Goal: Navigation & Orientation: Find specific page/section

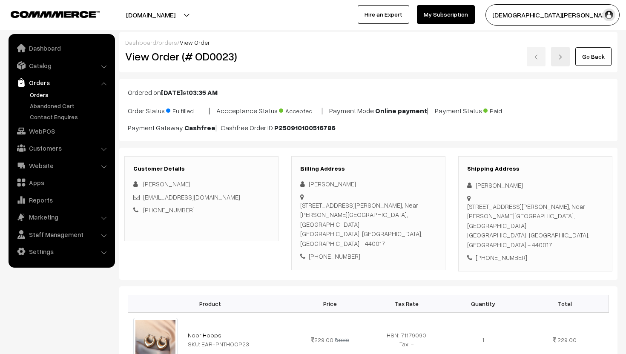
click at [54, 84] on link "Orders" at bounding box center [61, 82] width 101 height 15
click at [41, 97] on link "Orders" at bounding box center [70, 94] width 84 height 9
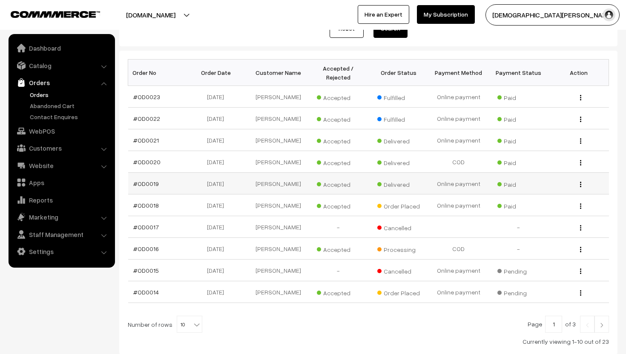
scroll to position [115, 0]
click at [106, 167] on li "Website Website Builder Authors" at bounding box center [62, 165] width 102 height 15
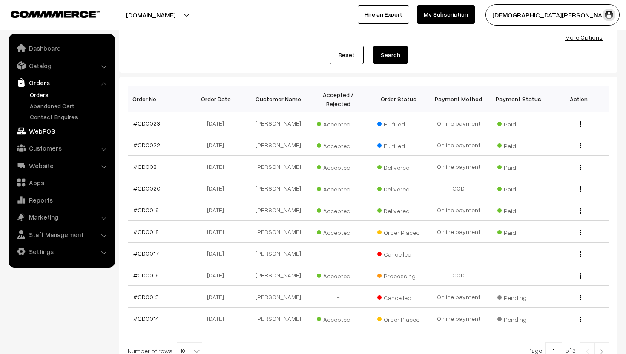
scroll to position [82, 0]
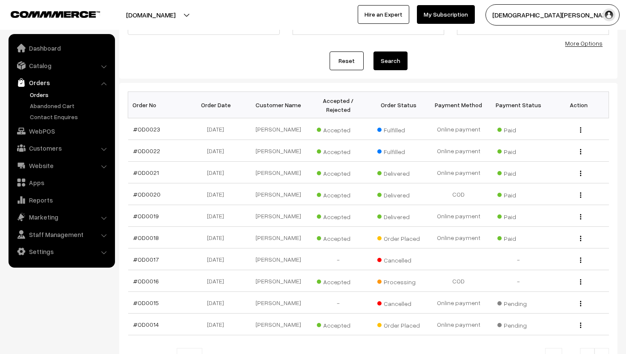
click at [166, 16] on button "[DOMAIN_NAME]" at bounding box center [150, 14] width 109 height 21
click at [163, 36] on link "Go to Website" at bounding box center [172, 41] width 68 height 19
click at [180, 15] on button "[DOMAIN_NAME]" at bounding box center [150, 14] width 109 height 21
click at [109, 85] on link "Orders" at bounding box center [61, 82] width 101 height 15
click at [106, 146] on link "Customers" at bounding box center [61, 147] width 101 height 15
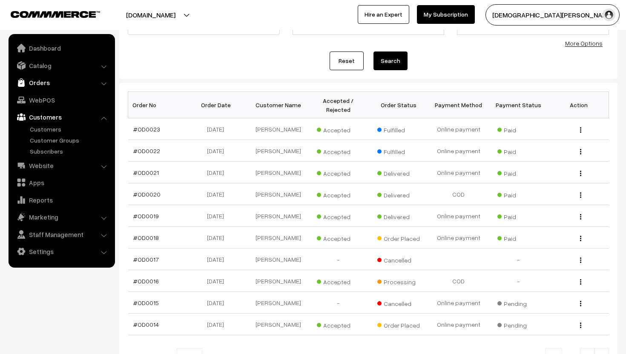
click at [63, 84] on link "Orders" at bounding box center [61, 82] width 101 height 15
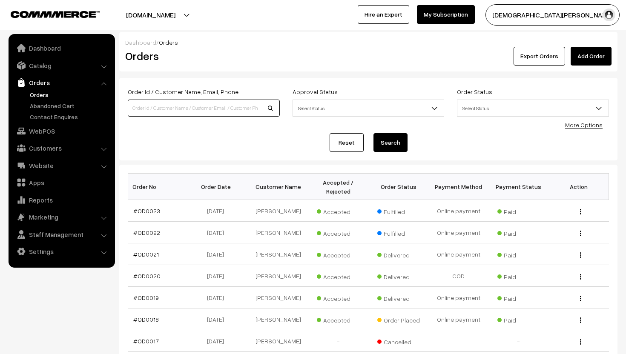
click at [207, 109] on input at bounding box center [204, 108] width 152 height 17
click at [106, 167] on li "Website Website Builder Authors" at bounding box center [62, 165] width 102 height 15
click at [105, 168] on li "Website Website Builder Authors" at bounding box center [62, 165] width 102 height 15
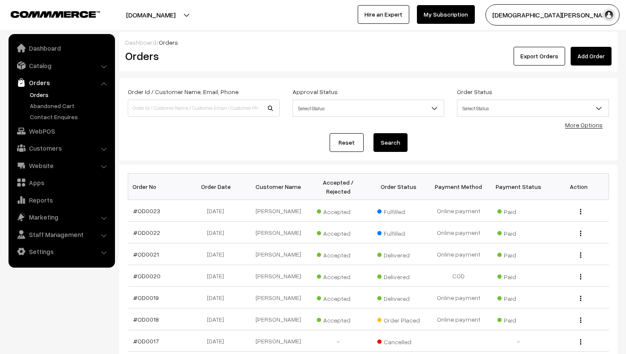
click at [105, 168] on li "Website Website Builder Authors" at bounding box center [62, 165] width 102 height 15
click at [66, 183] on link "Apps" at bounding box center [61, 182] width 101 height 15
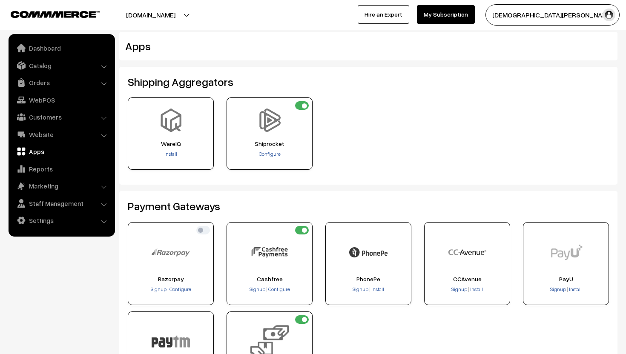
click at [103, 82] on li "Orders Orders" at bounding box center [62, 82] width 102 height 15
click at [102, 116] on li "Customers Customers" at bounding box center [62, 116] width 102 height 15
click at [104, 118] on li "Customers Customers" at bounding box center [62, 116] width 102 height 15
click at [60, 120] on link "Customers" at bounding box center [61, 116] width 101 height 15
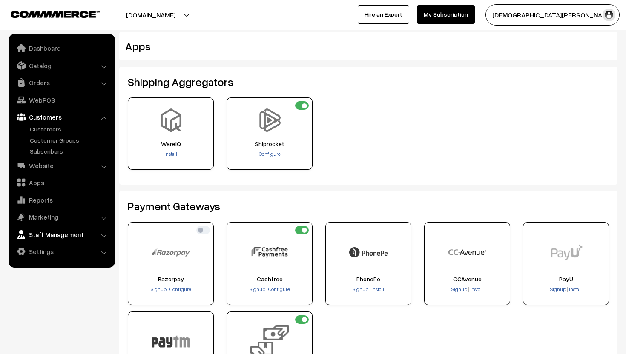
click at [46, 236] on link "Staff Management" at bounding box center [61, 234] width 101 height 15
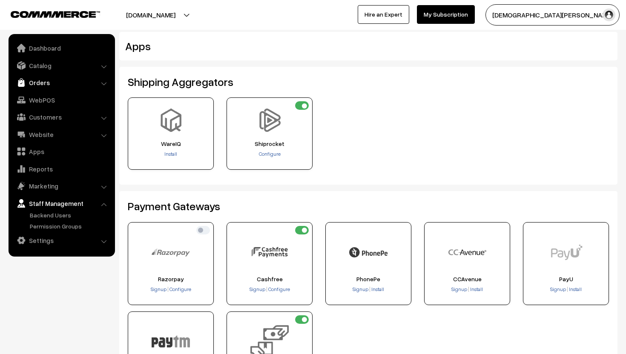
click at [36, 89] on link "Orders" at bounding box center [61, 82] width 101 height 15
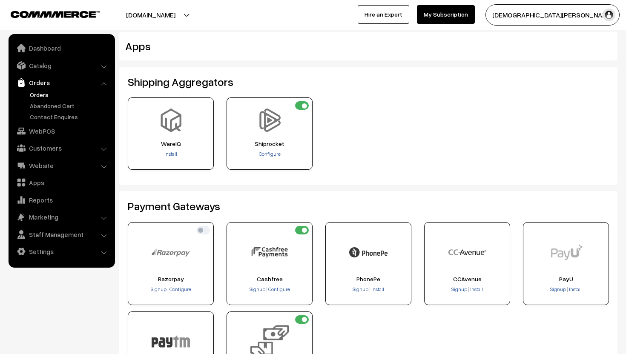
click at [40, 95] on link "Orders" at bounding box center [70, 94] width 84 height 9
